Goal: Information Seeking & Learning: Learn about a topic

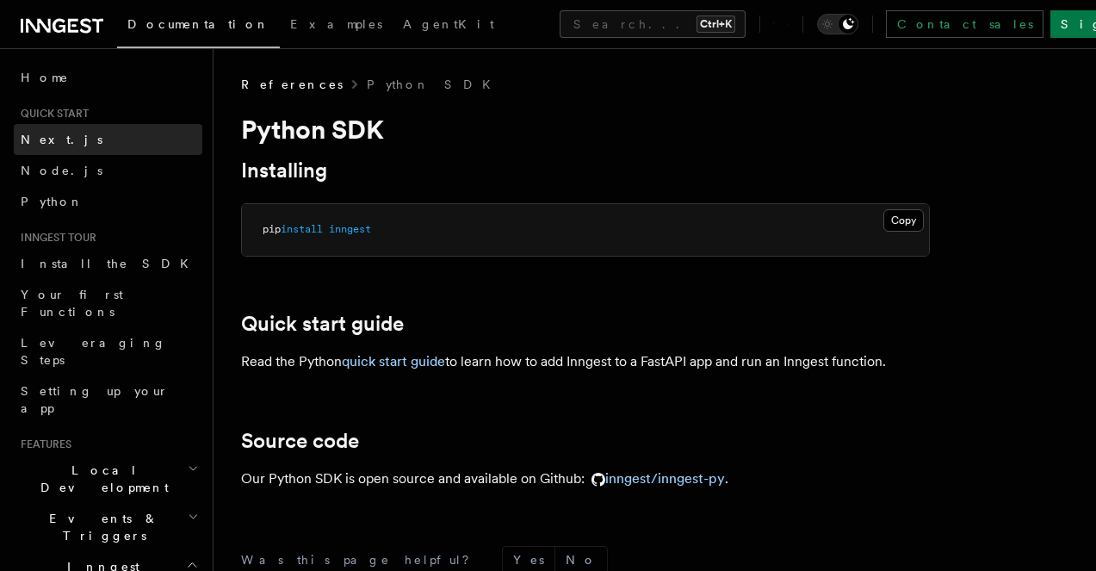
click at [87, 139] on link "Next.js" at bounding box center [108, 139] width 189 height 31
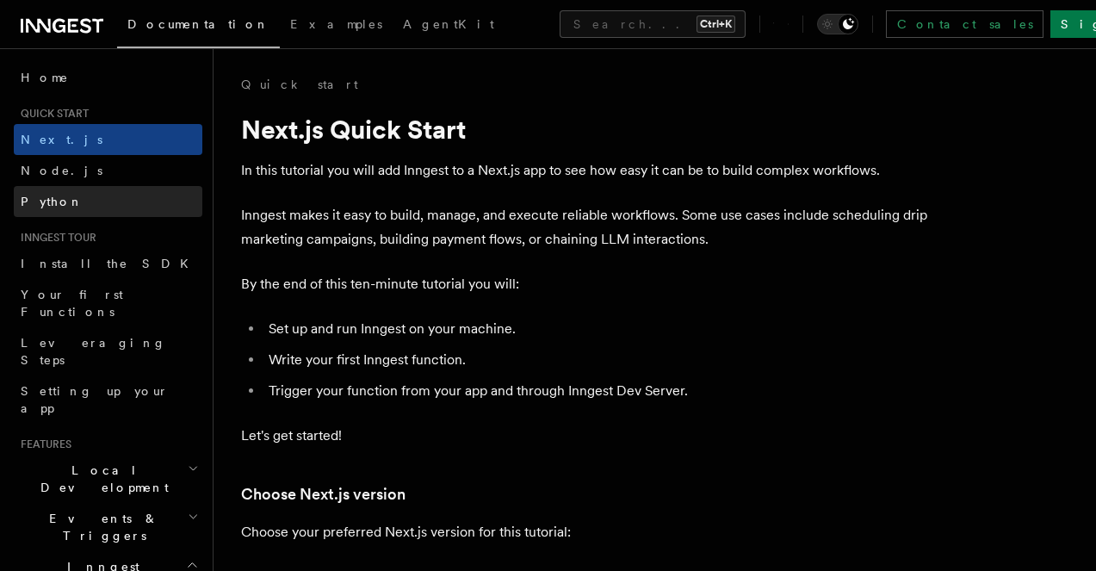
click at [105, 202] on link "Python" at bounding box center [108, 201] width 189 height 31
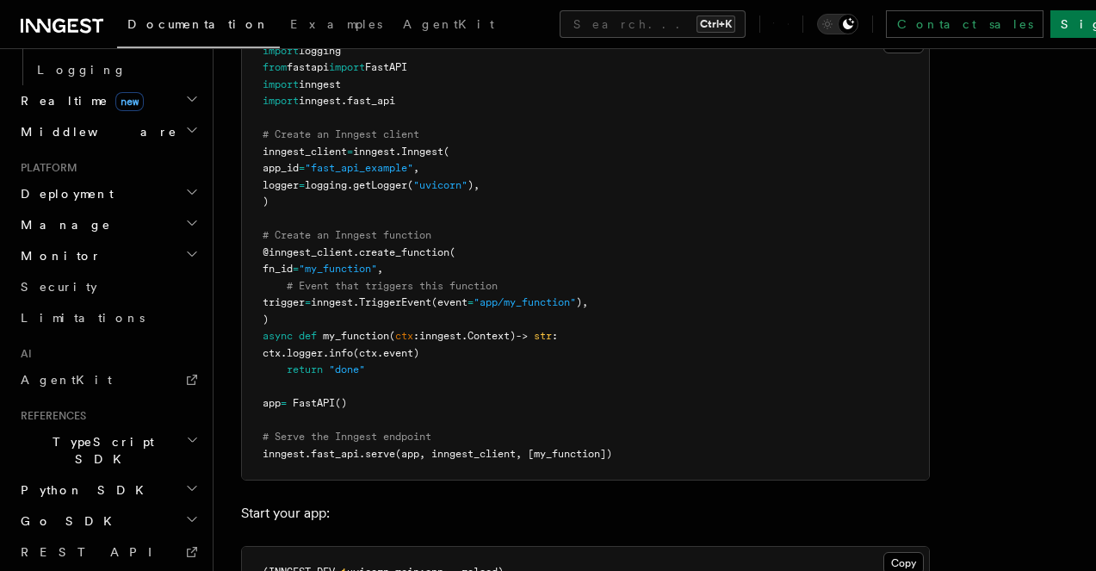
scroll to position [788, 0]
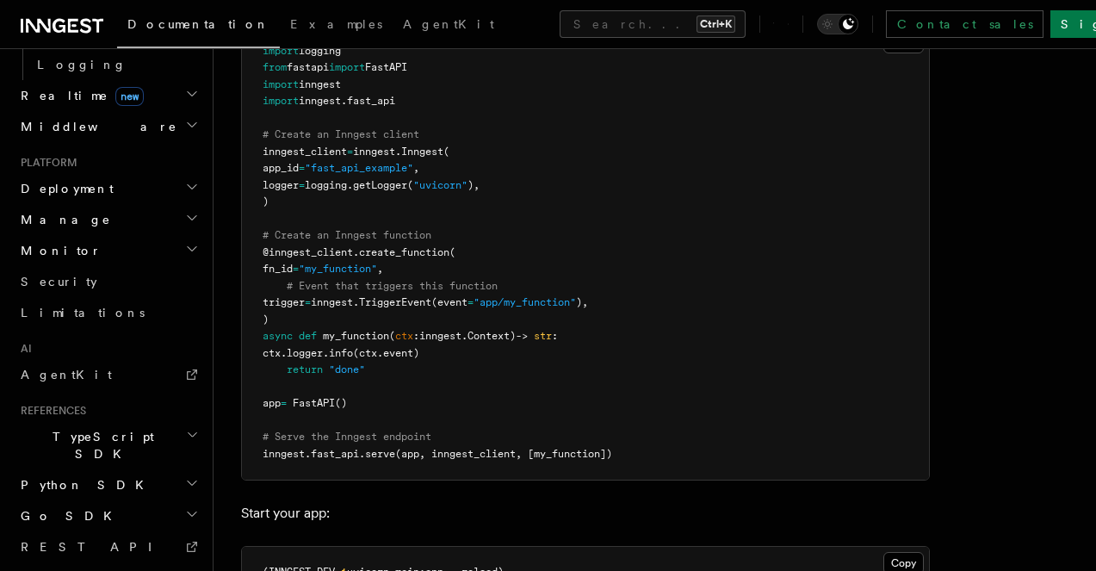
click at [185, 476] on icon "button" at bounding box center [192, 483] width 14 height 14
click at [86, 500] on link "Introduction" at bounding box center [116, 515] width 172 height 31
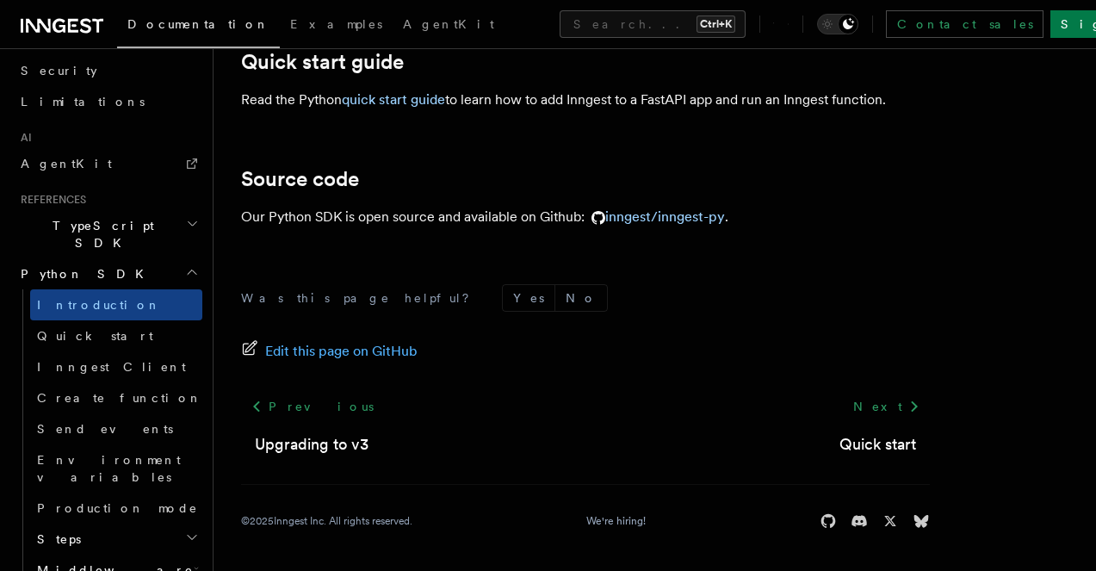
scroll to position [169, 0]
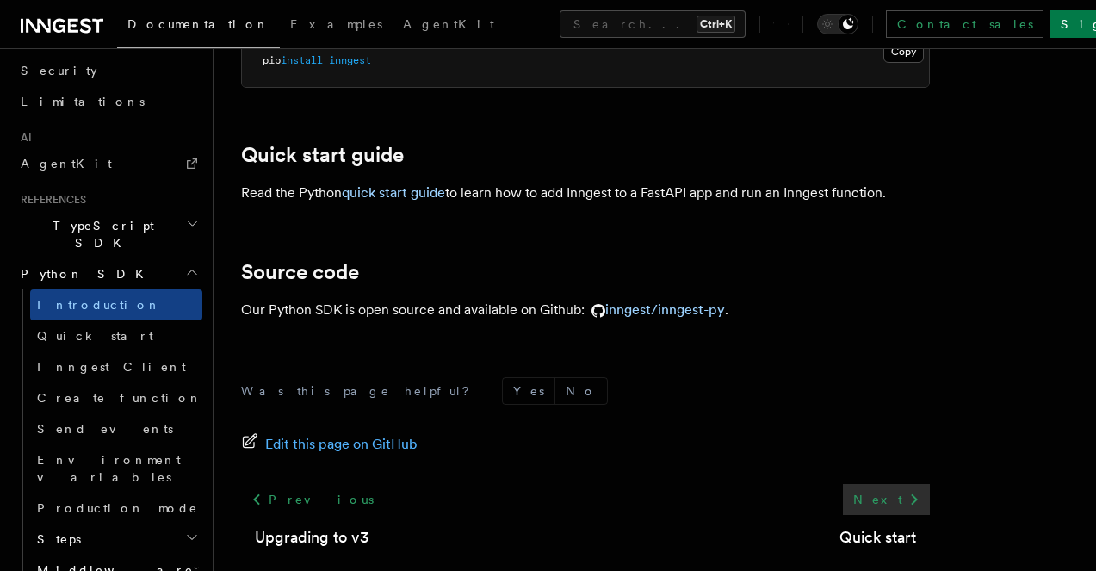
click at [843, 515] on link "Next" at bounding box center [886, 499] width 87 height 31
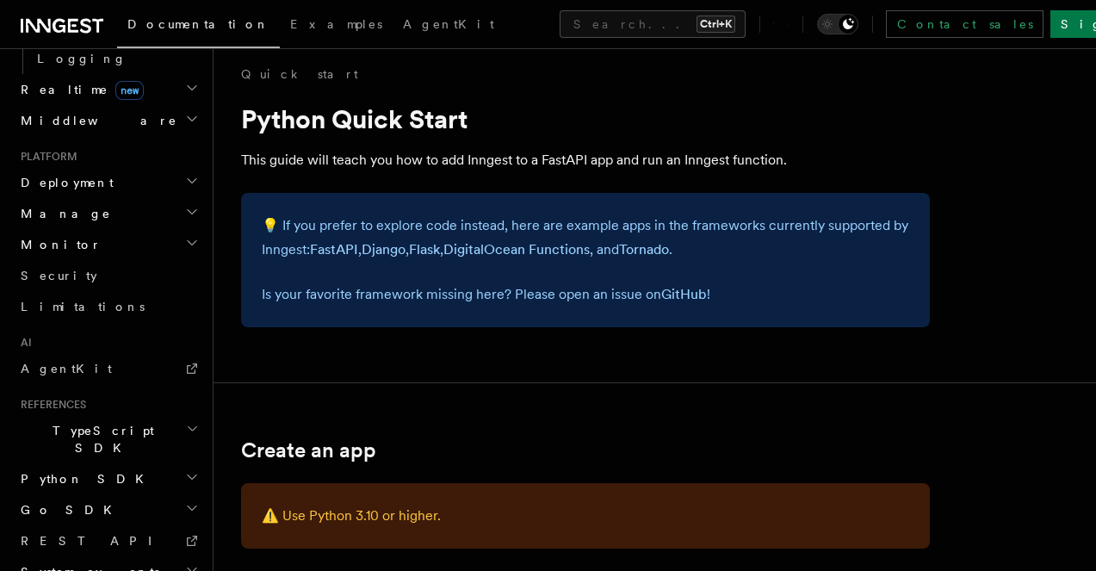
scroll to position [807, 0]
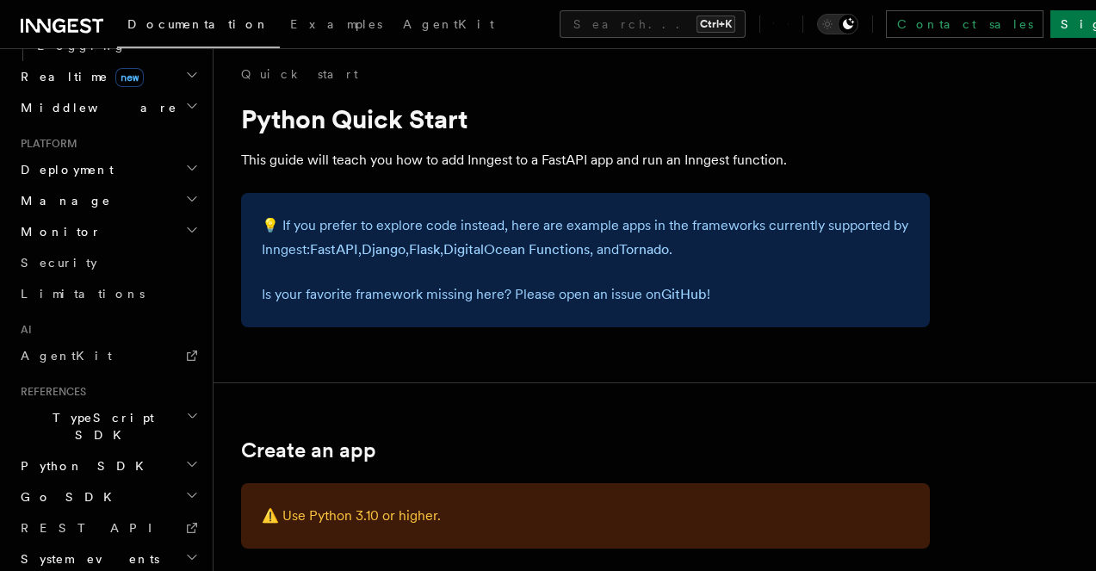
click at [185, 457] on icon "button" at bounding box center [192, 464] width 14 height 14
click at [90, 521] on span "Quick start" at bounding box center [95, 528] width 116 height 14
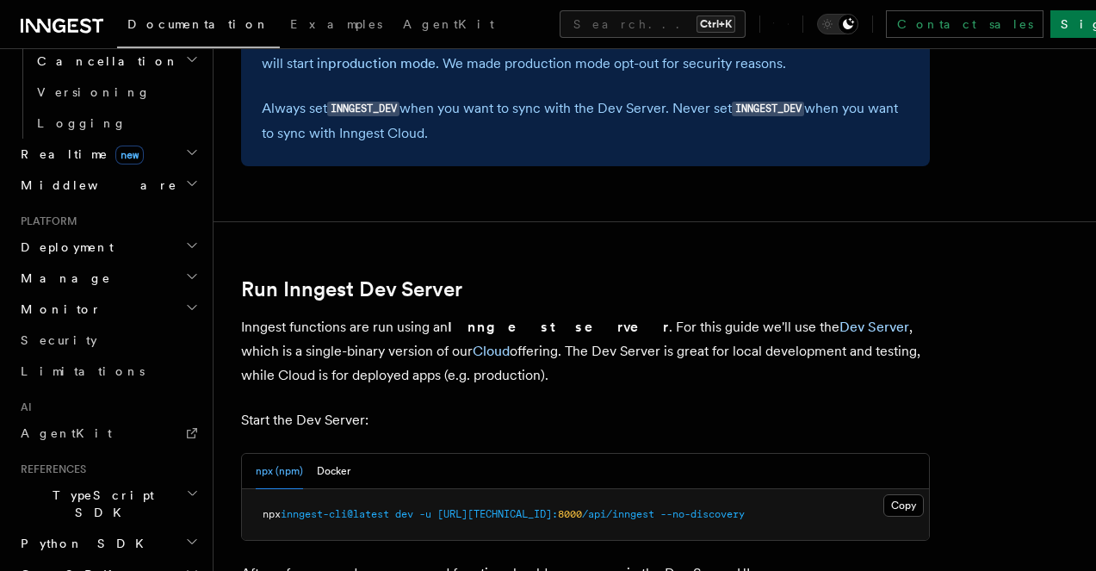
scroll to position [807, 0]
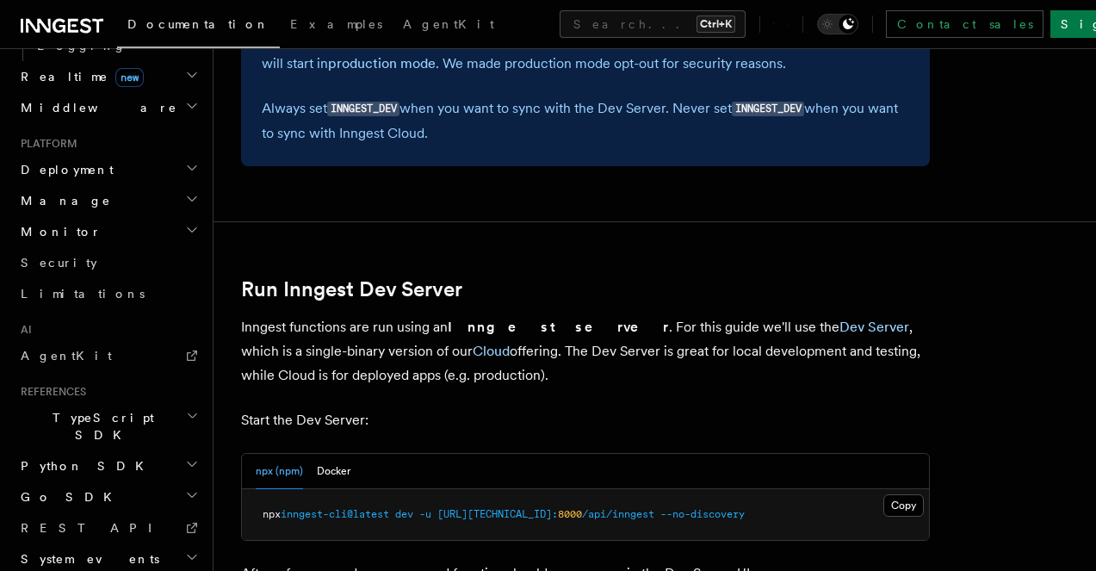
click at [185, 457] on icon "button" at bounding box center [192, 464] width 14 height 14
click at [572, 34] on button "Search... Ctrl+K" at bounding box center [653, 24] width 186 height 28
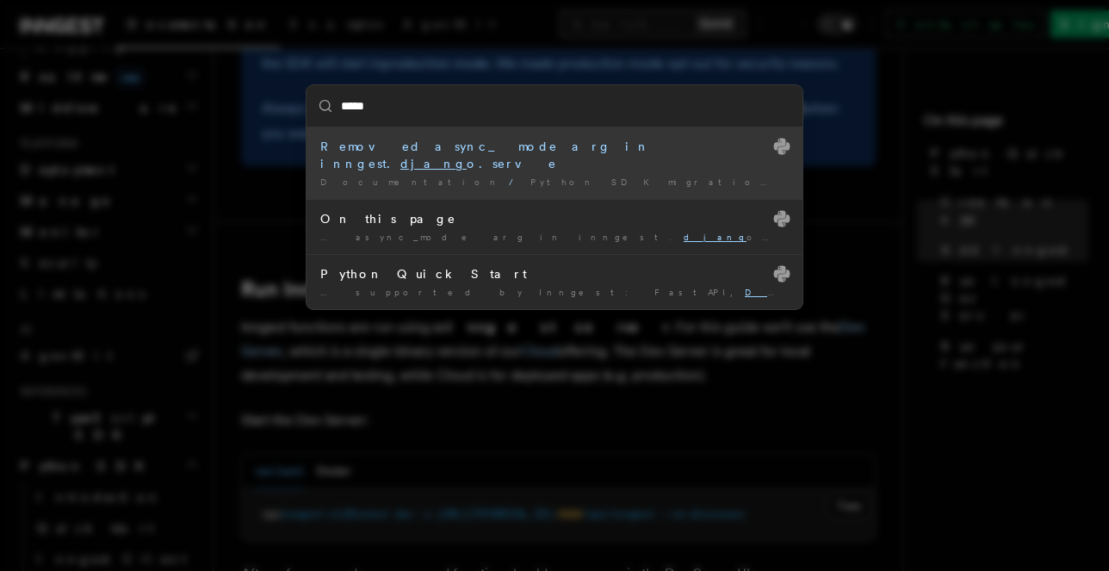
type input "******"
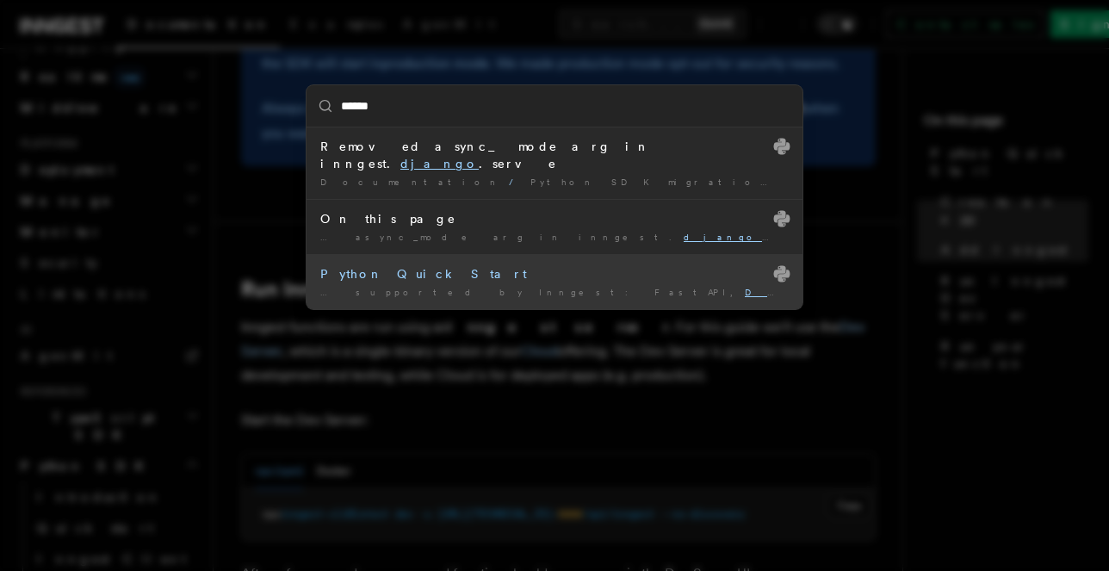
click at [745, 287] on mark "Django" at bounding box center [785, 292] width 81 height 10
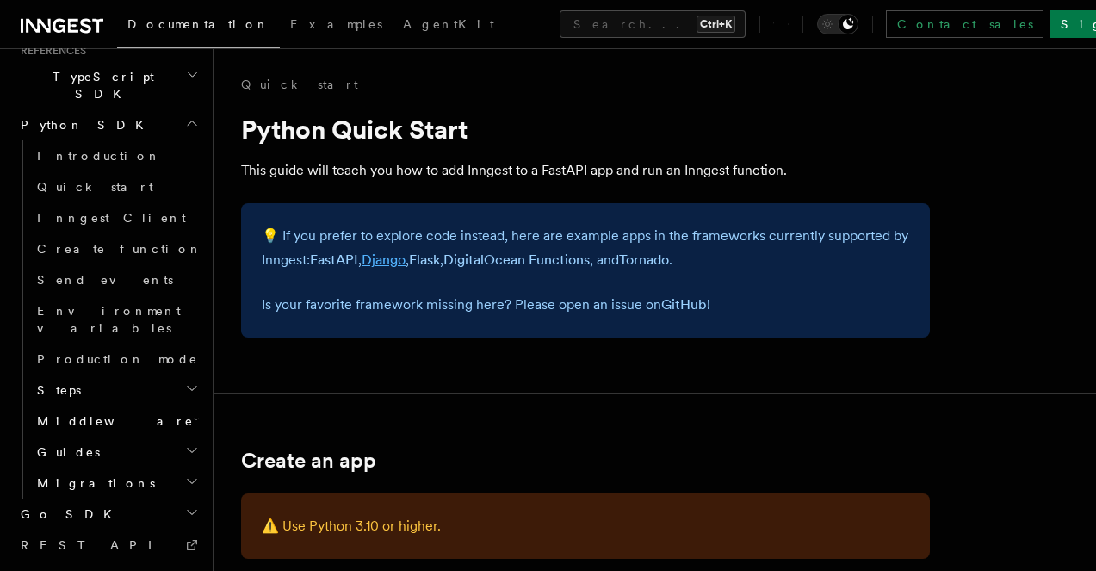
click at [406, 267] on link "Django" at bounding box center [384, 259] width 44 height 16
